Goal: Task Accomplishment & Management: Use online tool/utility

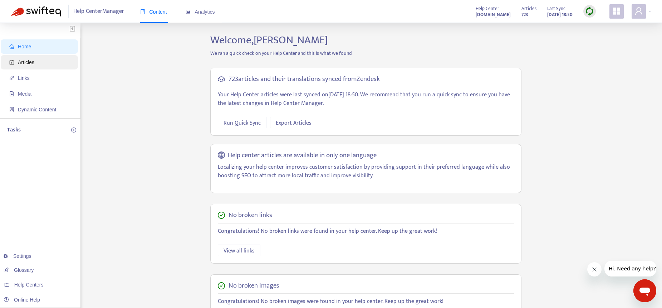
click at [69, 63] on span "Articles" at bounding box center [40, 62] width 63 height 14
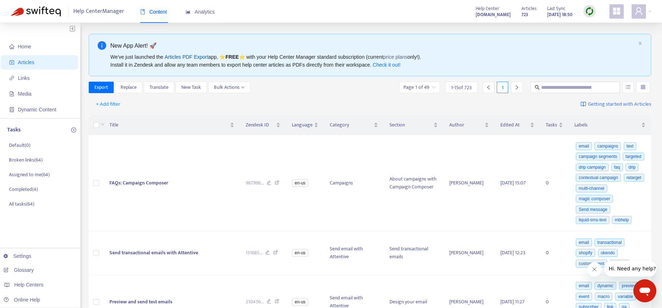
click at [192, 56] on link "Articles PDF Export" at bounding box center [187, 57] width 44 height 6
click at [396, 67] on link "Check it out!" at bounding box center [387, 65] width 28 height 6
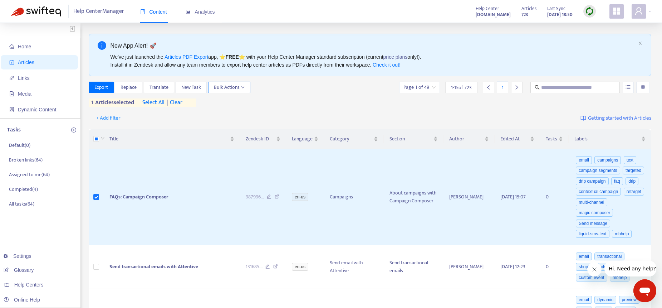
click at [242, 86] on icon "down" at bounding box center [243, 88] width 4 height 4
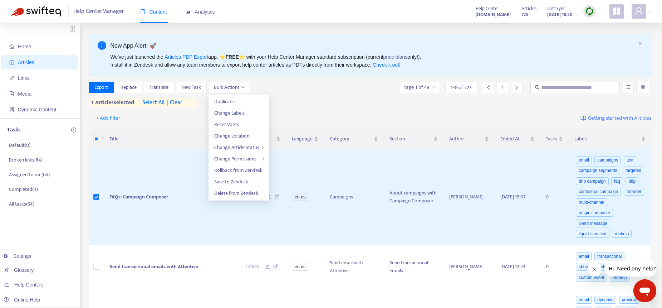
click at [313, 92] on div "Export Replace Translate New Task Bulk Actions Page 1 of 49 1 - 15 of 723 1" at bounding box center [370, 87] width 563 height 11
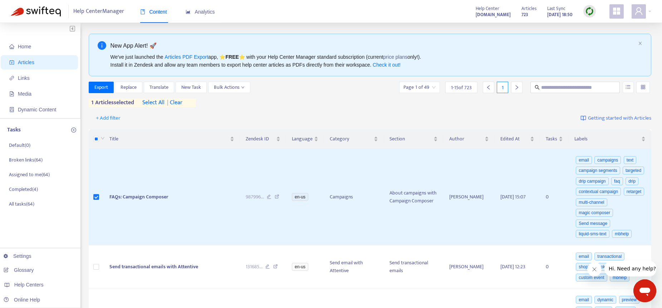
click at [72, 28] on img "button" at bounding box center [72, 28] width 5 height 6
